Goal: Task Accomplishment & Management: Use online tool/utility

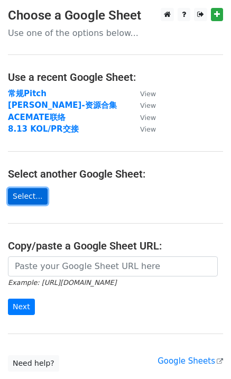
click at [27, 199] on link "Select..." at bounding box center [28, 196] width 40 height 16
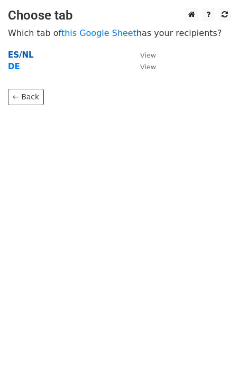
click at [22, 57] on strong "ES/NL" at bounding box center [21, 55] width 26 height 10
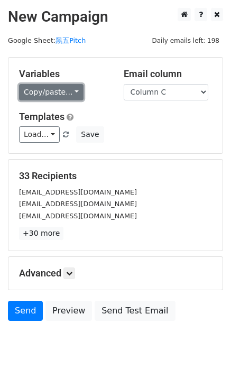
drag, startPoint x: 66, startPoint y: 84, endPoint x: 65, endPoint y: 90, distance: 5.4
click at [66, 84] on link "Copy/paste..." at bounding box center [51, 92] width 64 height 16
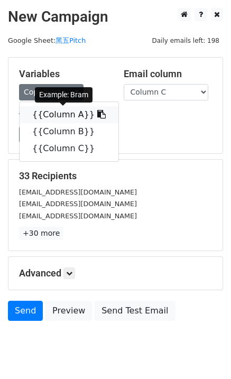
click at [67, 110] on link "{{Column A}}" at bounding box center [69, 114] width 99 height 17
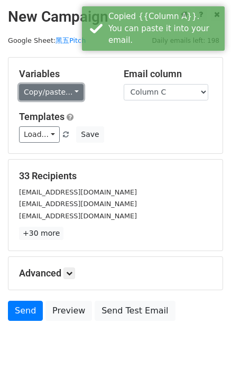
click at [55, 91] on link "Copy/paste..." at bounding box center [51, 92] width 64 height 16
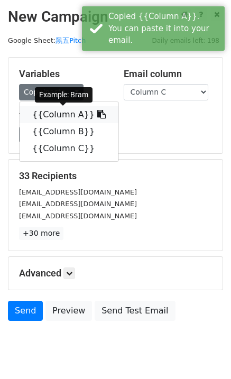
click at [59, 110] on link "{{Column A}}" at bounding box center [69, 114] width 99 height 17
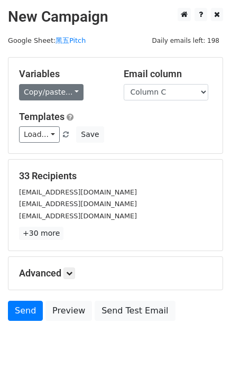
drag, startPoint x: 41, startPoint y: 83, endPoint x: 41, endPoint y: 89, distance: 5.8
click at [41, 84] on div "Variables Copy/paste... {{Column A}} {{Column B}} {{Column C}}" at bounding box center [63, 84] width 105 height 32
click at [41, 89] on link "Copy/paste..." at bounding box center [51, 92] width 64 height 16
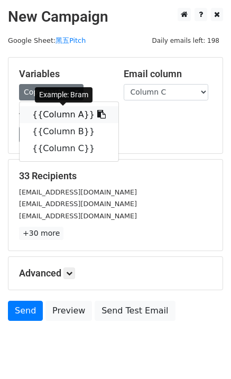
click at [55, 114] on link "{{Column A}}" at bounding box center [69, 114] width 99 height 17
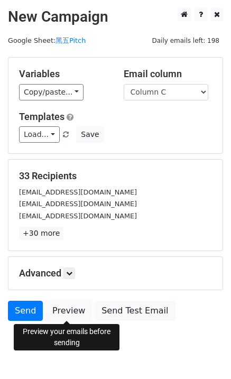
drag, startPoint x: 62, startPoint y: 309, endPoint x: 79, endPoint y: 250, distance: 61.4
click at [62, 309] on link "Preview" at bounding box center [68, 310] width 46 height 20
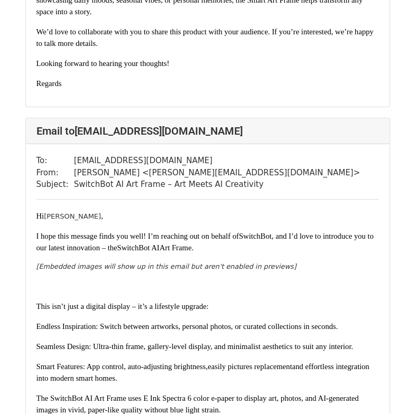
scroll to position [475, 0]
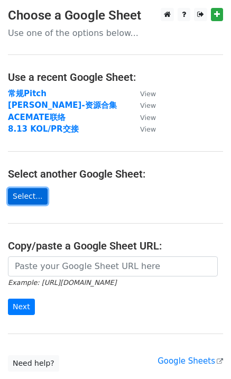
click at [36, 194] on link "Select..." at bounding box center [28, 196] width 40 height 16
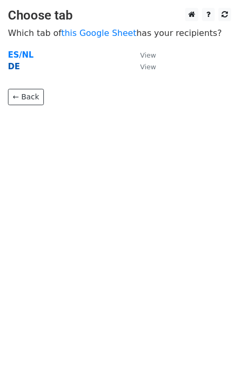
click at [12, 67] on strong "DE" at bounding box center [14, 67] width 12 height 10
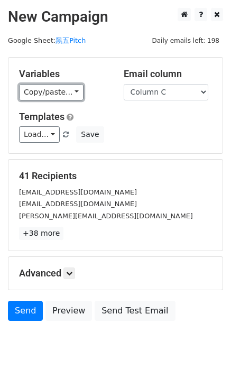
drag, startPoint x: 47, startPoint y: 91, endPoint x: 53, endPoint y: 102, distance: 13.0
click at [47, 91] on link "Copy/paste..." at bounding box center [51, 92] width 64 height 16
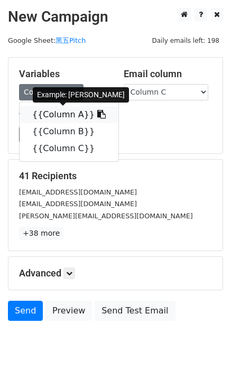
click at [56, 112] on link "{{Column A}}" at bounding box center [69, 114] width 99 height 17
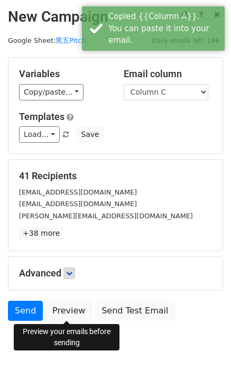
drag, startPoint x: 71, startPoint y: 308, endPoint x: 70, endPoint y: 277, distance: 31.2
click at [71, 308] on link "Preview" at bounding box center [68, 310] width 46 height 20
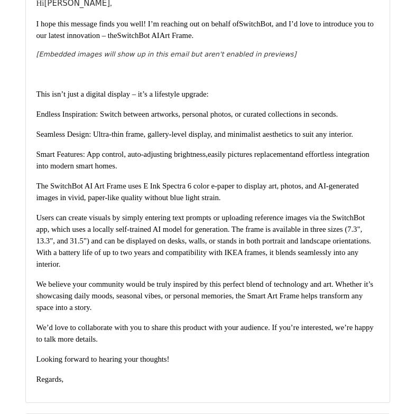
scroll to position [475, 0]
